Goal: Transaction & Acquisition: Purchase product/service

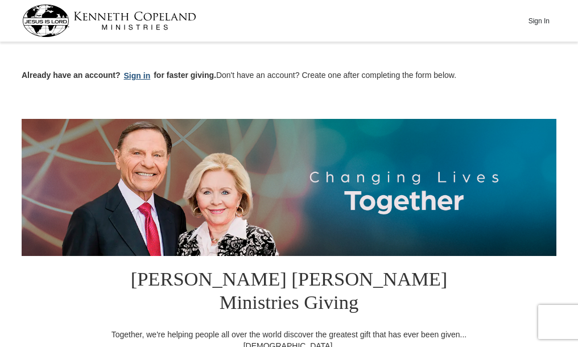
click at [131, 79] on button "Sign in" at bounding box center [138, 75] width 34 height 13
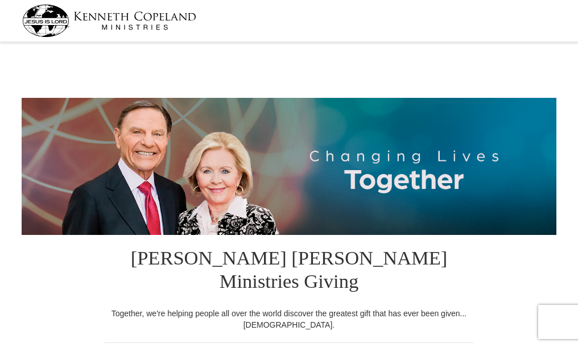
select select "FL"
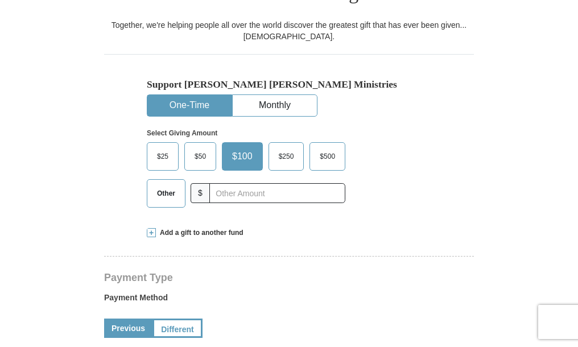
scroll to position [335, 0]
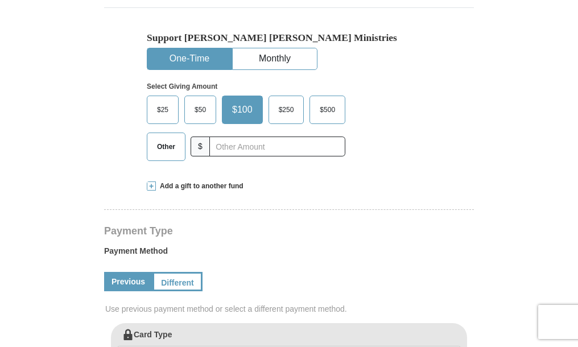
click at [200, 101] on span "$50" at bounding box center [200, 109] width 23 height 17
click at [0, 0] on input "$50" at bounding box center [0, 0] width 0 height 0
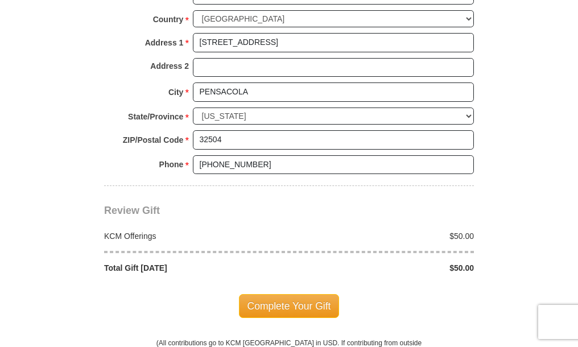
scroll to position [876, 0]
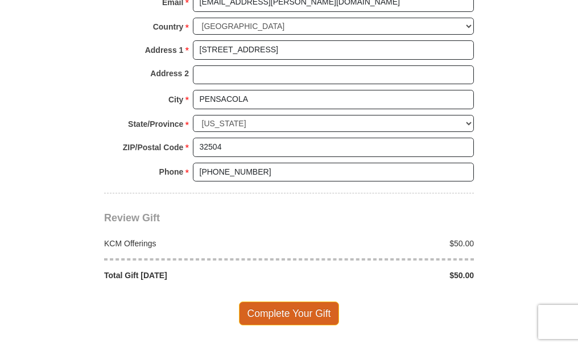
click at [284, 301] on span "Complete Your Gift" at bounding box center [289, 313] width 101 height 24
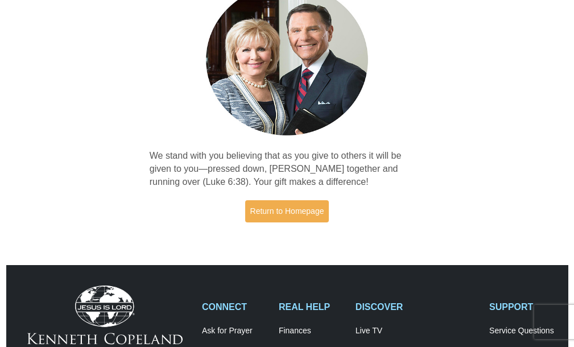
scroll to position [114, 0]
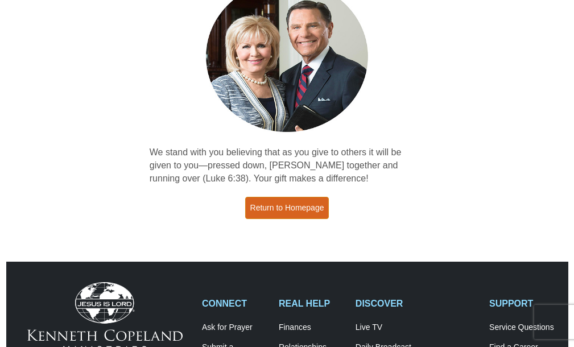
click at [289, 197] on link "Return to Homepage" at bounding box center [287, 208] width 84 height 22
